Goal: Navigation & Orientation: Find specific page/section

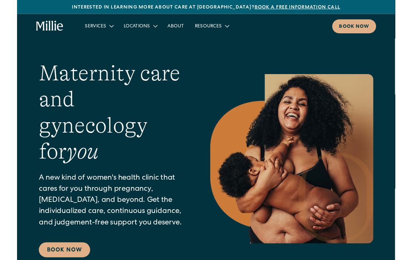
scroll to position [8, 0]
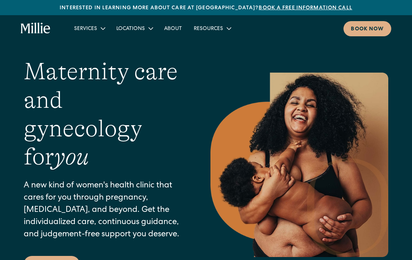
click at [142, 28] on div "Locations" at bounding box center [130, 29] width 29 height 8
click at [136, 62] on link "[GEOGRAPHIC_DATA]" at bounding box center [145, 59] width 64 height 12
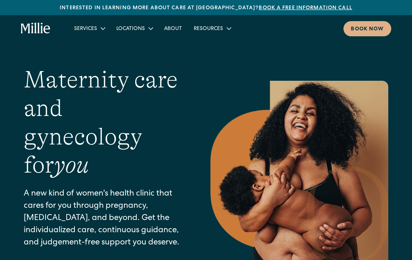
click at [39, 24] on icon "home" at bounding box center [38, 28] width 2 height 11
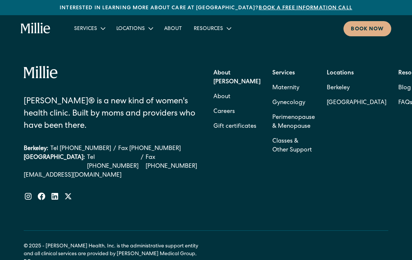
scroll to position [3393, 0]
